Goal: Transaction & Acquisition: Subscribe to service/newsletter

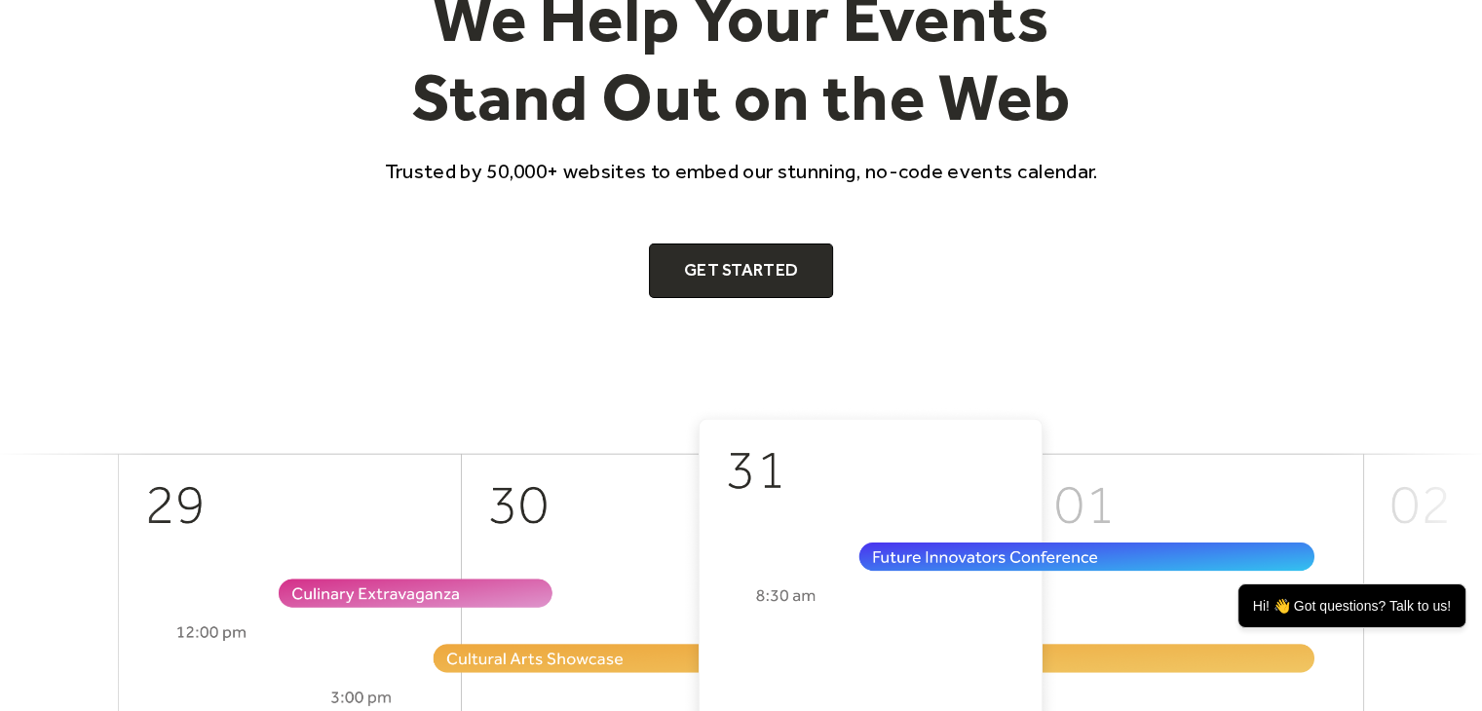
scroll to position [195, 0]
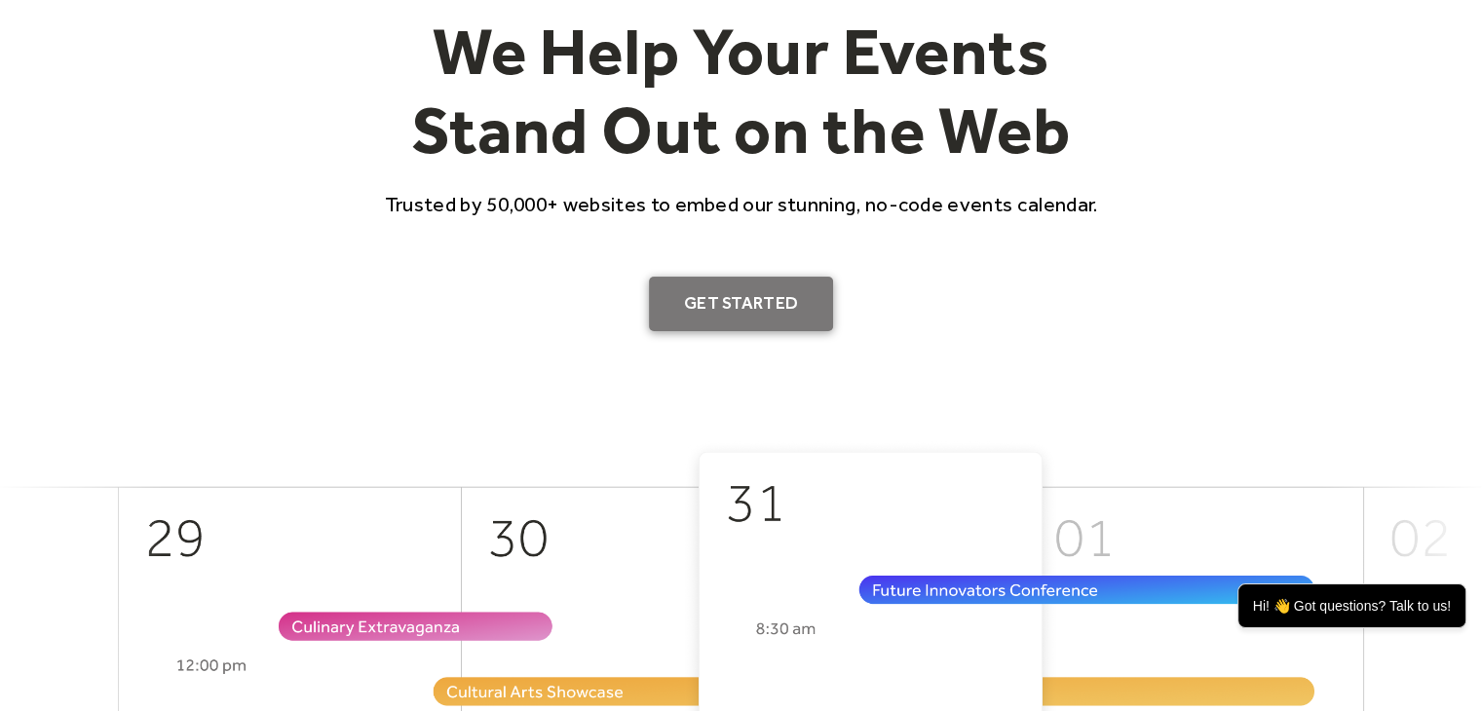
click at [785, 298] on link "Get Started" at bounding box center [741, 304] width 184 height 55
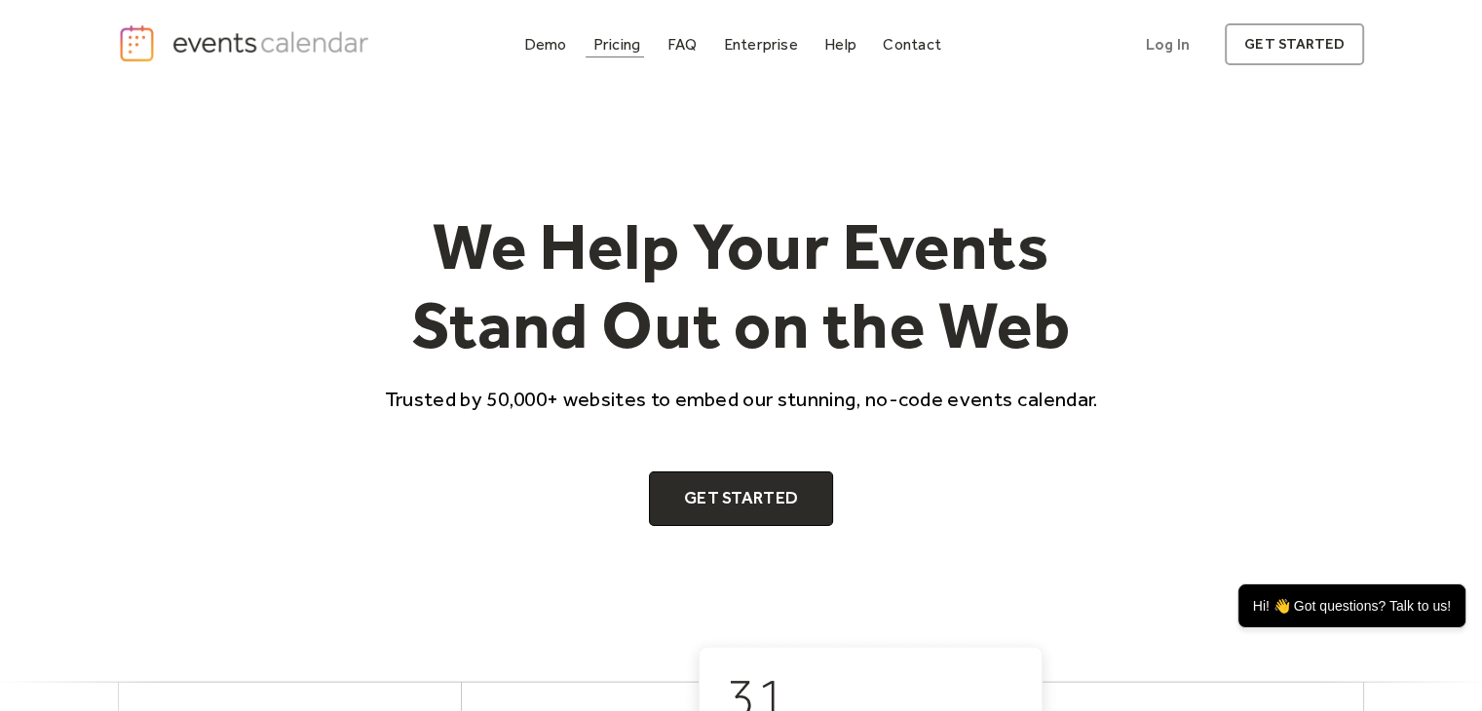
click at [620, 50] on div "Pricing" at bounding box center [617, 44] width 48 height 11
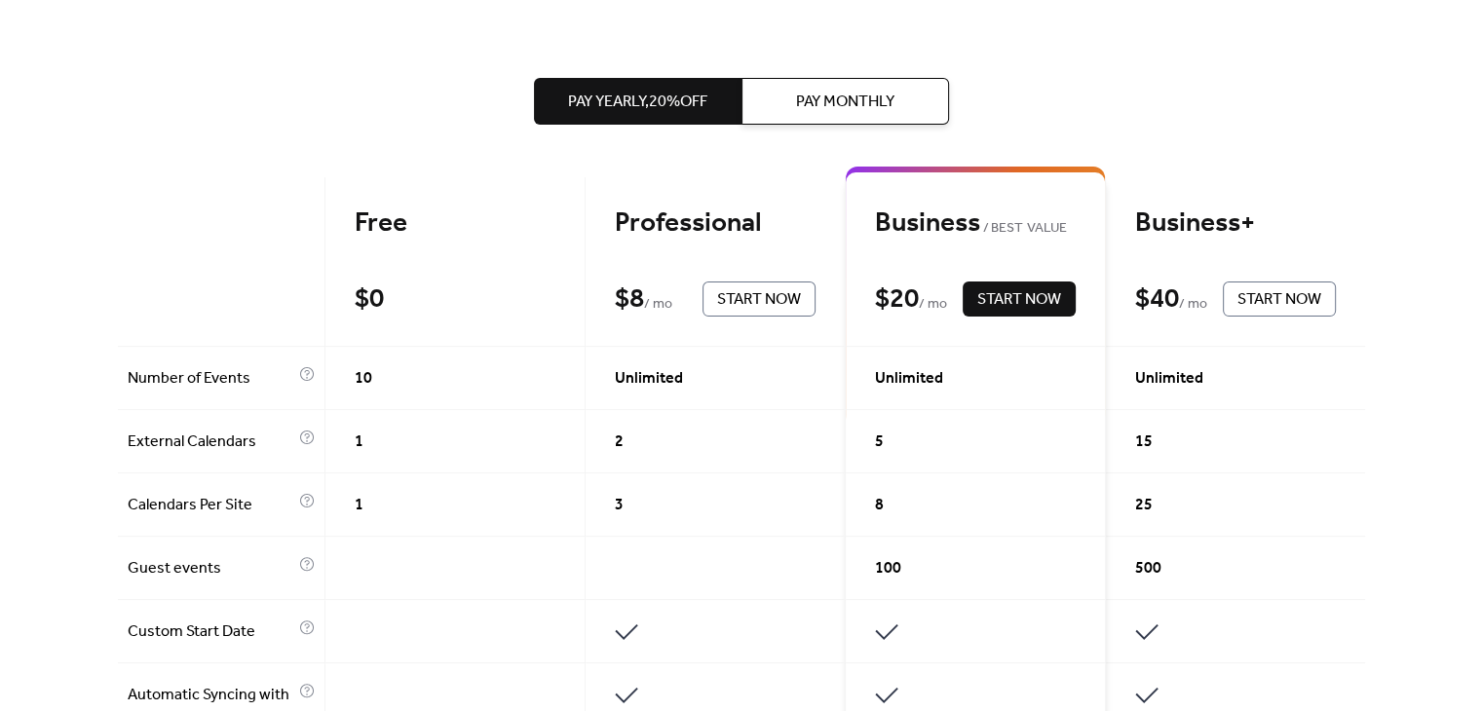
scroll to position [682, 0]
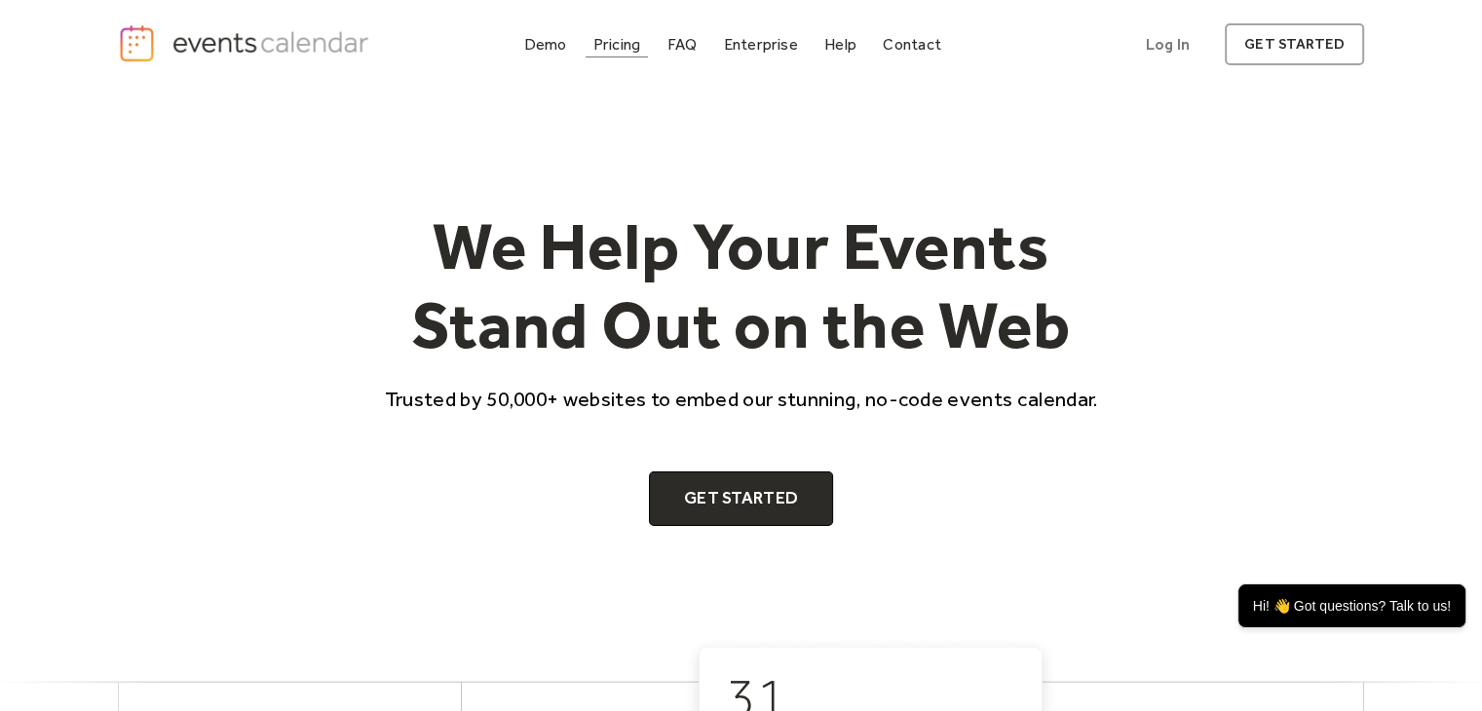
click at [607, 39] on div "Pricing" at bounding box center [617, 44] width 48 height 11
